Goal: Find specific page/section: Find specific page/section

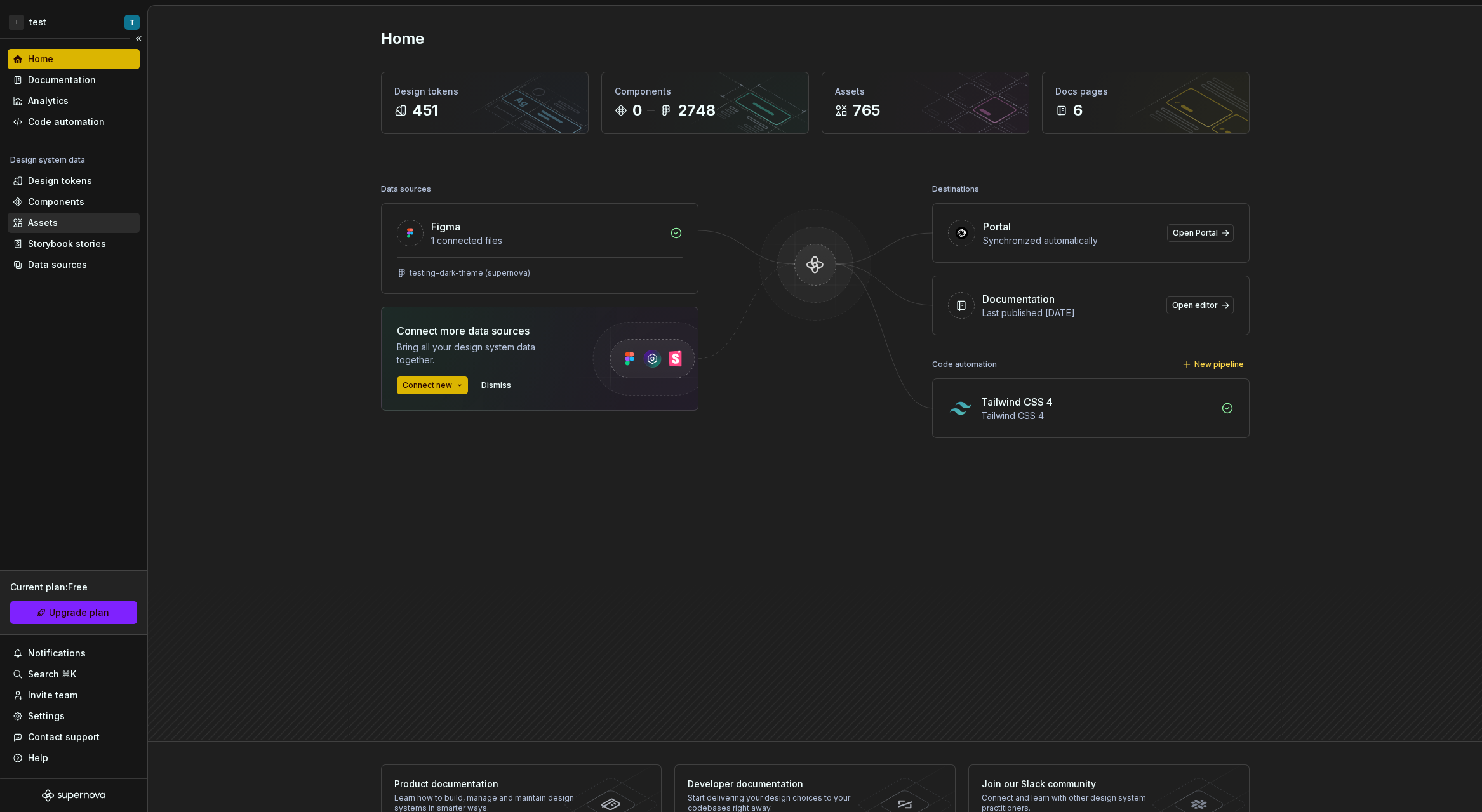
click at [67, 222] on div "Assets" at bounding box center [74, 223] width 122 height 13
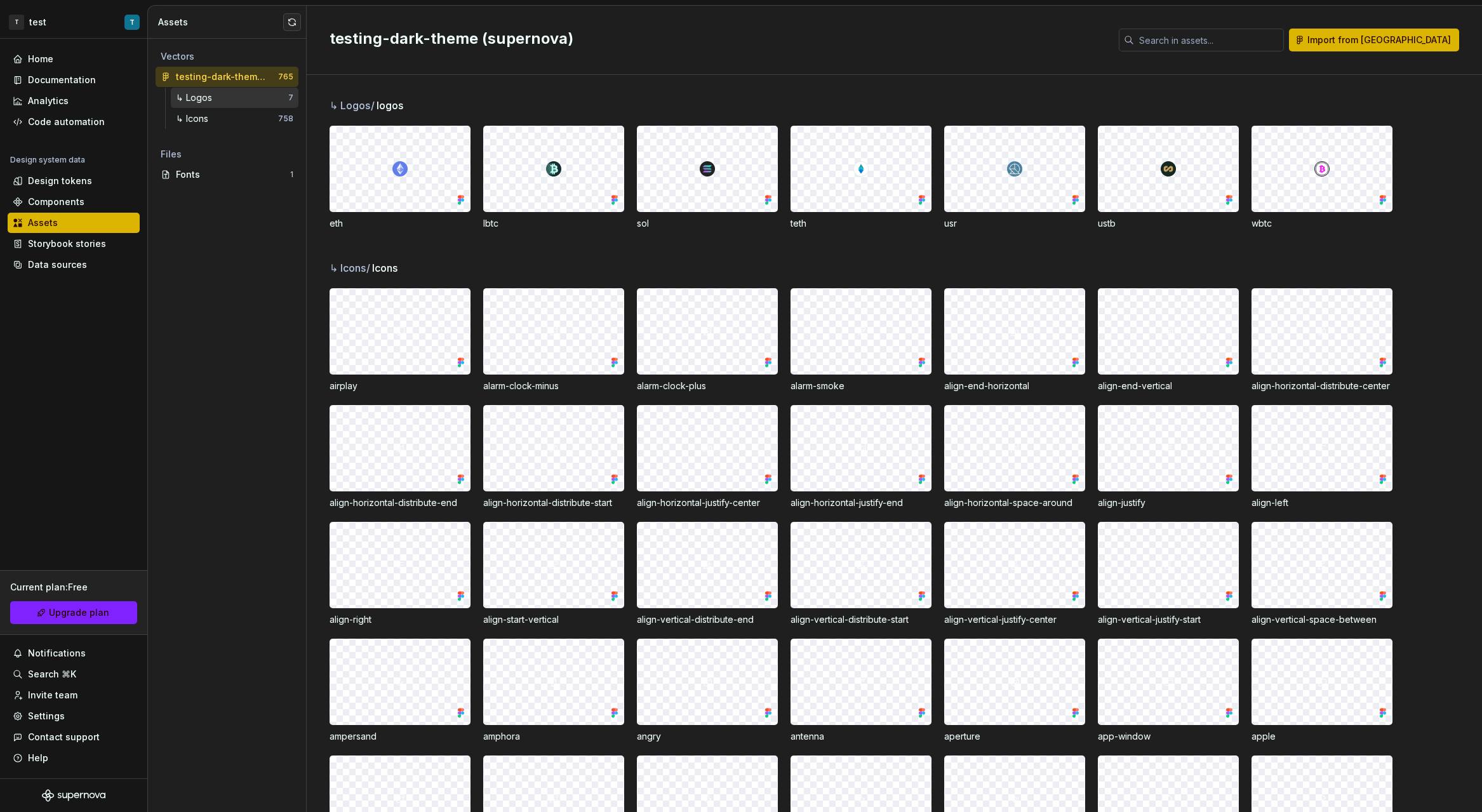
click at [221, 99] on div "↳ Logos" at bounding box center [232, 97] width 112 height 13
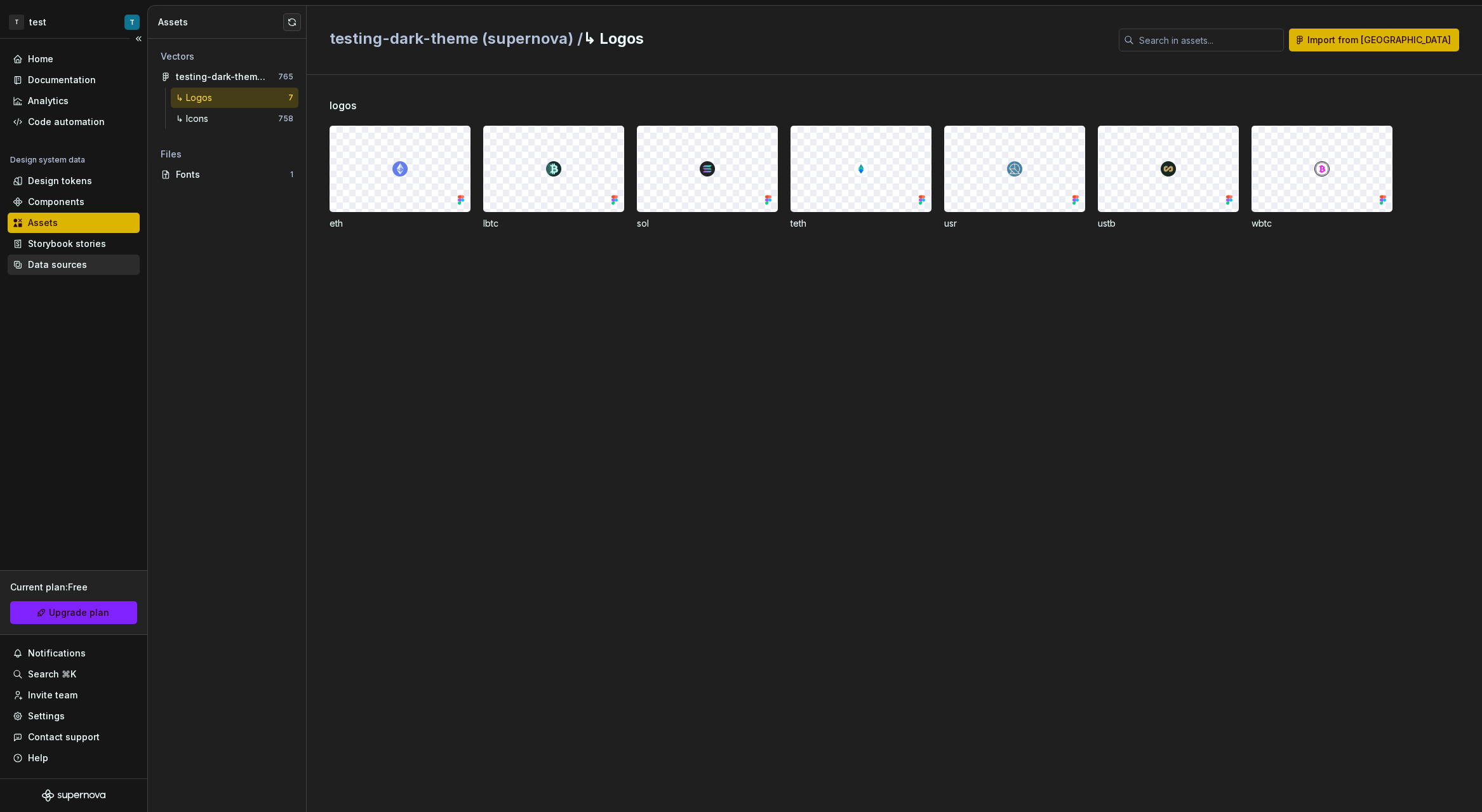
click at [62, 259] on div "Data sources" at bounding box center [57, 265] width 59 height 13
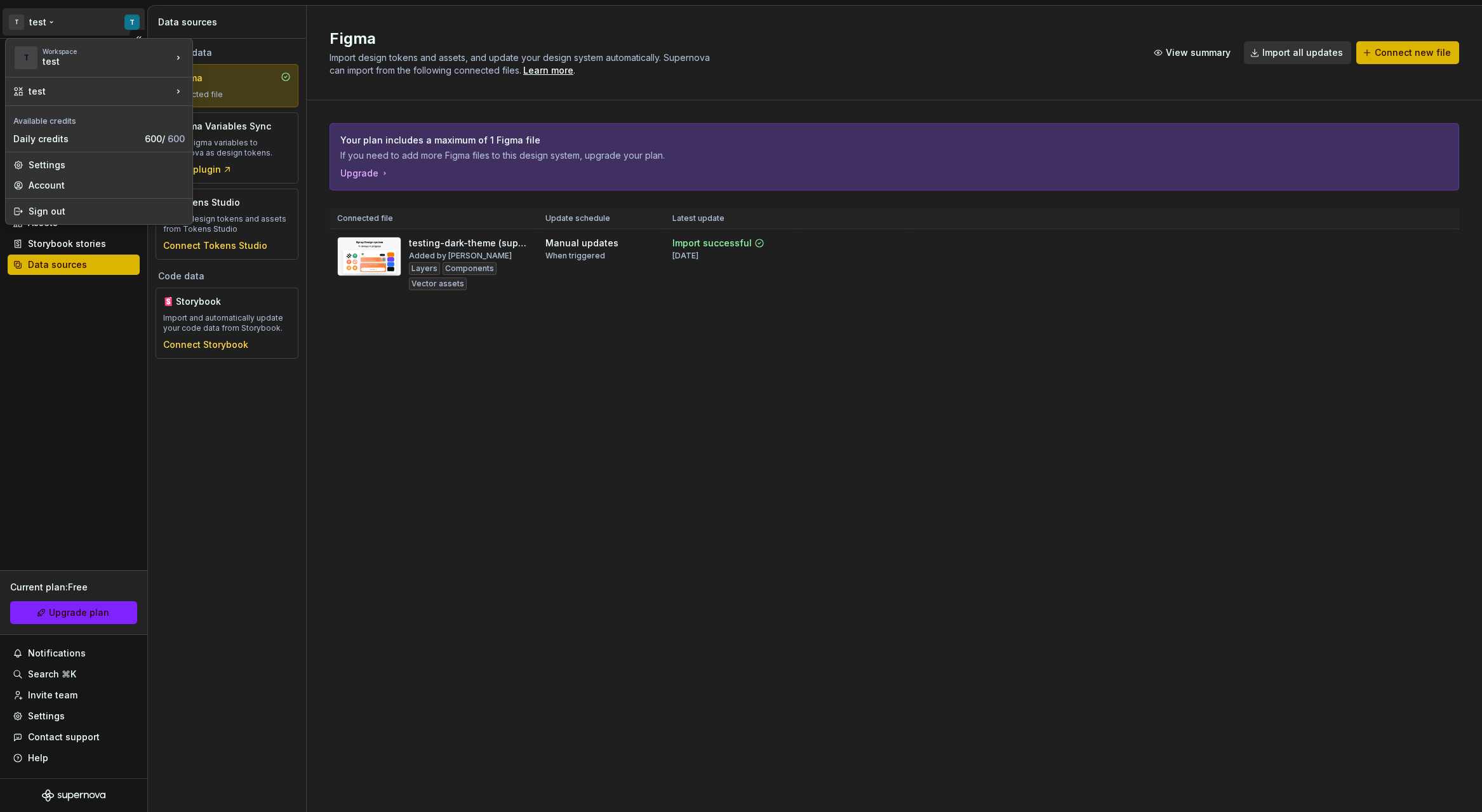
click at [38, 27] on html "T test T Home Documentation Analytics Code automation Design system data Design…" at bounding box center [741, 406] width 1482 height 812
click at [233, 51] on div "MAple" at bounding box center [255, 54] width 83 height 13
